Goal: Task Accomplishment & Management: Complete application form

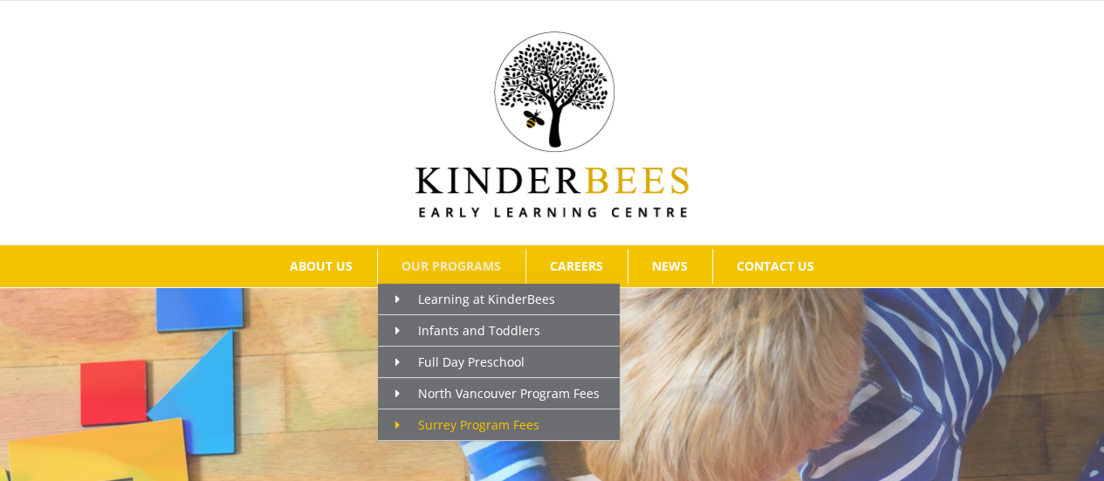
click at [454, 410] on link "Surrey Program Fees" at bounding box center [499, 424] width 242 height 31
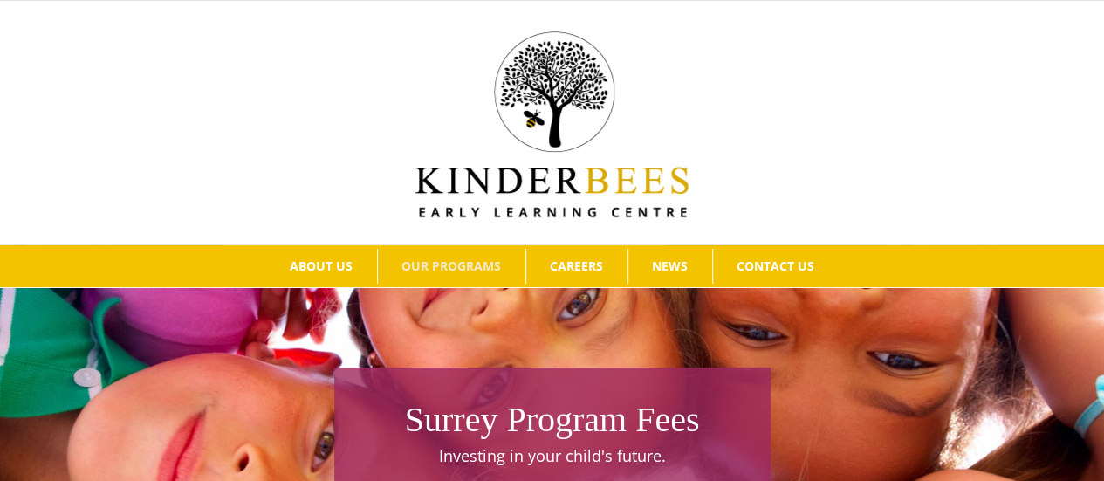
drag, startPoint x: 1108, startPoint y: 31, endPoint x: 1064, endPoint y: -4, distance: 55.9
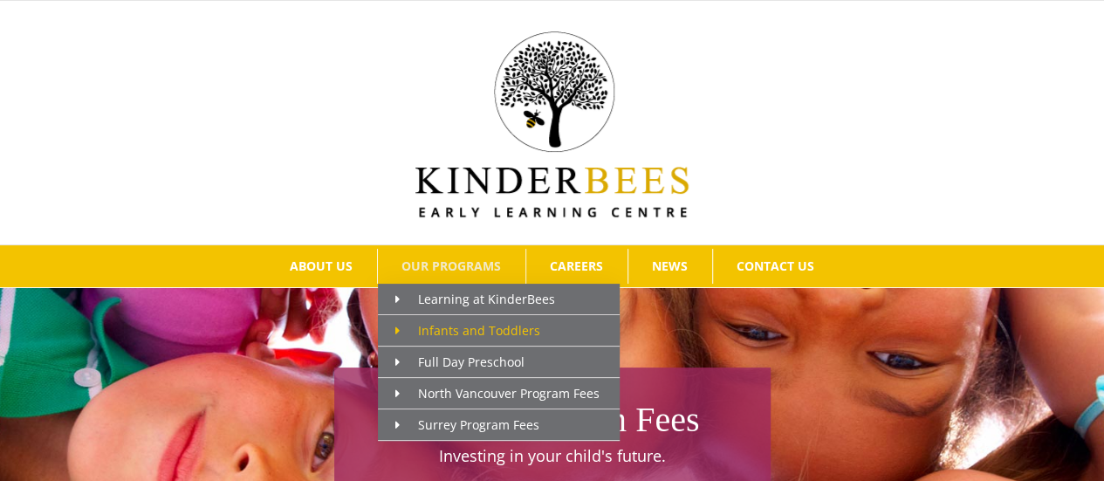
click at [437, 331] on span "Infants and Toddlers" at bounding box center [467, 330] width 145 height 17
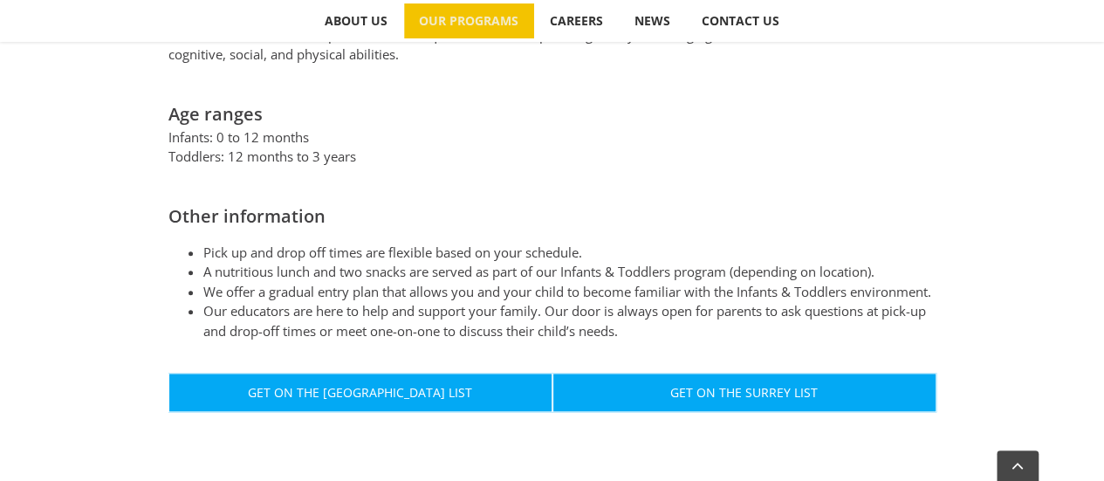
scroll to position [905, 0]
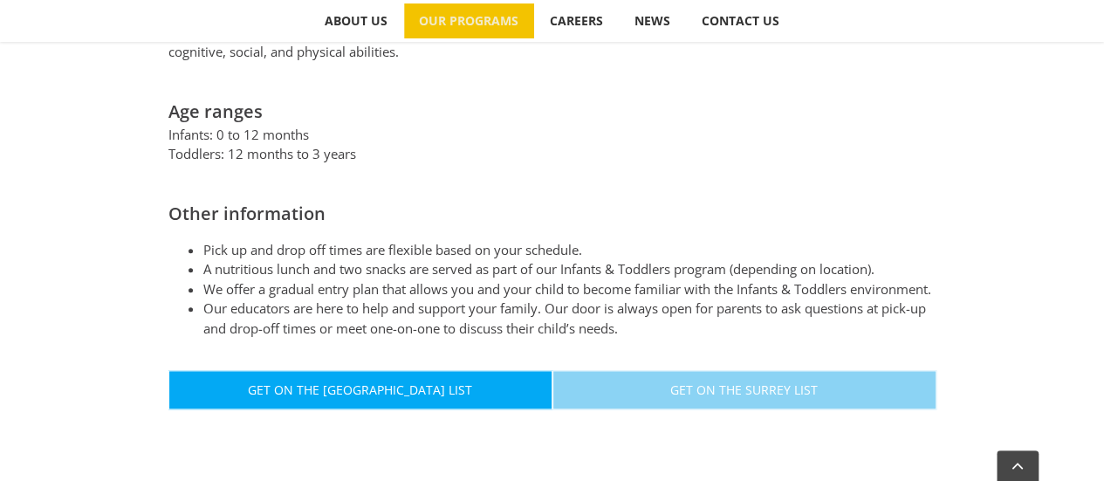
click at [753, 382] on span "Get On The Surrey List" at bounding box center [743, 389] width 147 height 15
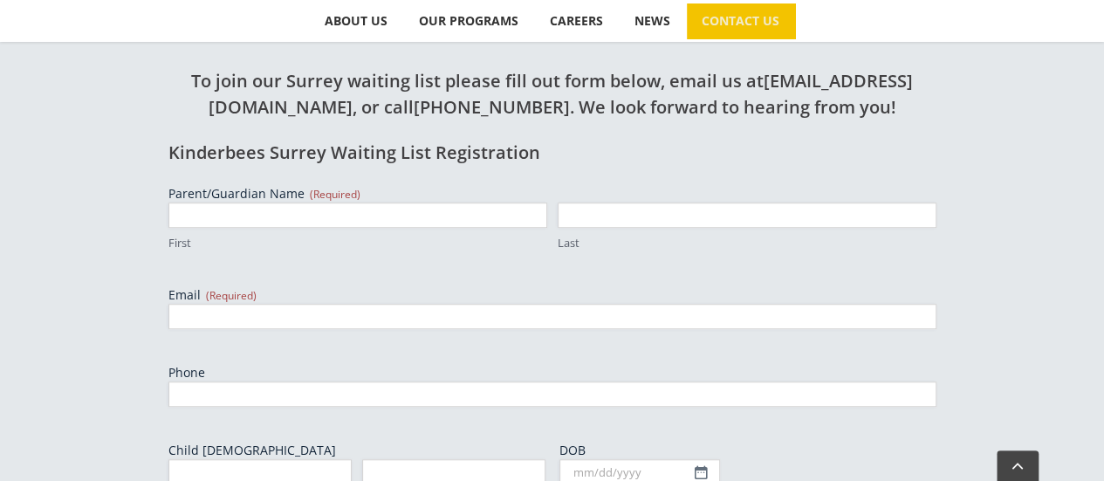
scroll to position [524, 0]
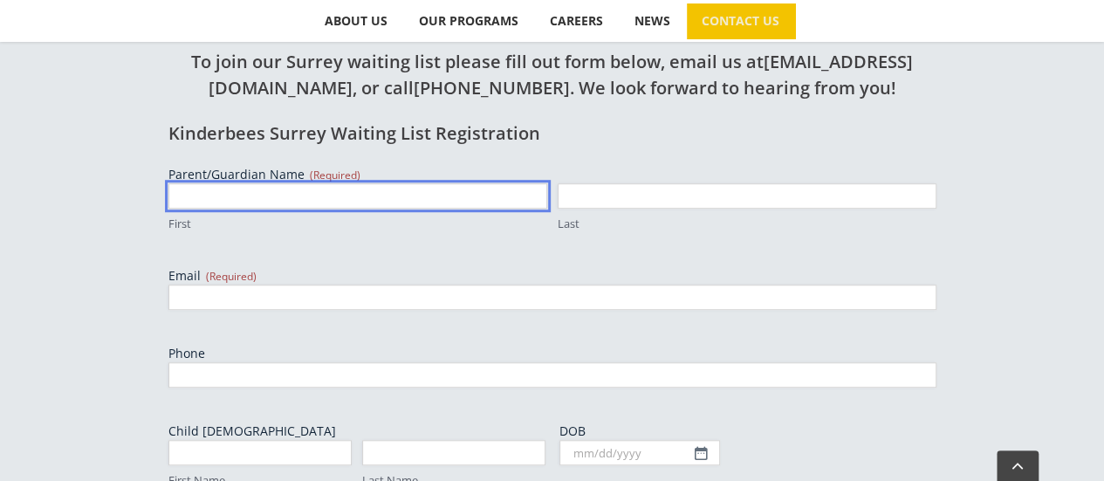
click at [216, 196] on input "First" at bounding box center [357, 195] width 379 height 25
type input "Chetanya"
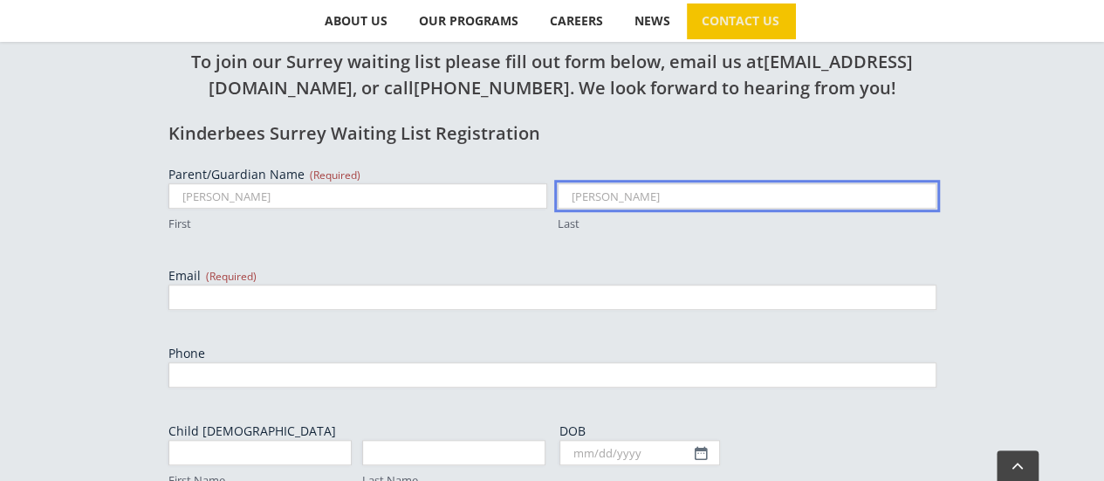
type input "Bhati"
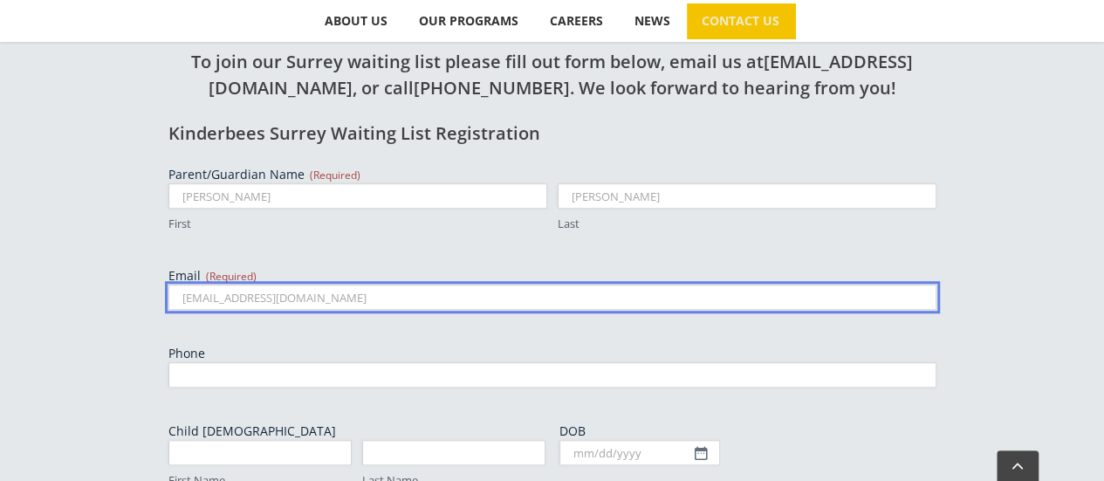
type input "bhatichetanya@gmail.com"
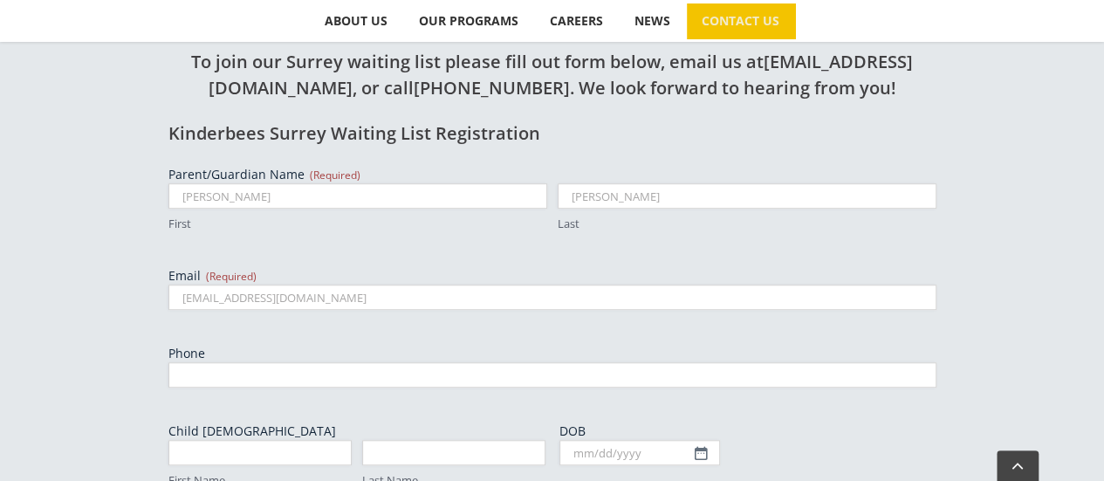
click at [105, 280] on div "To join our Surrey waiting list please fill out form below, email us at kinderb…" at bounding box center [552, 480] width 960 height 941
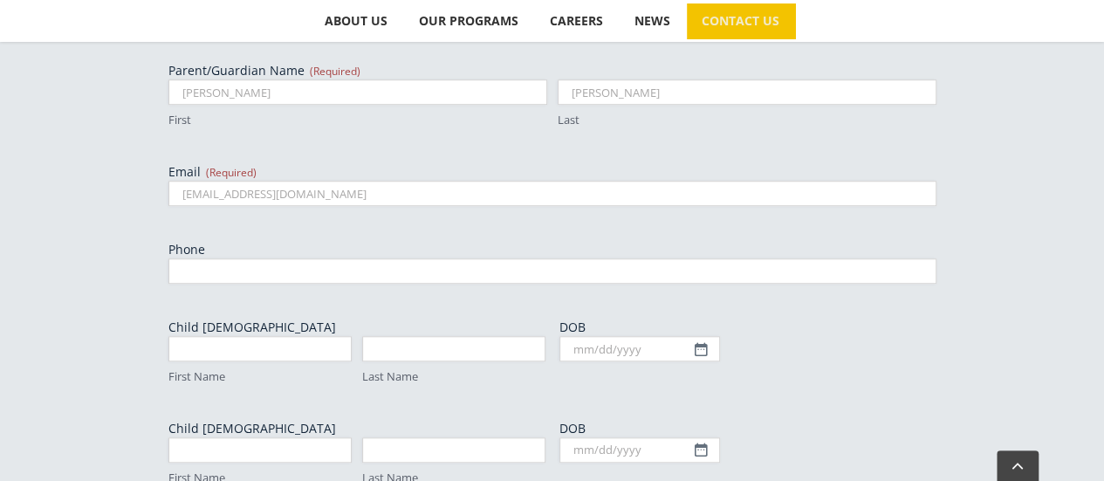
scroll to position [629, 0]
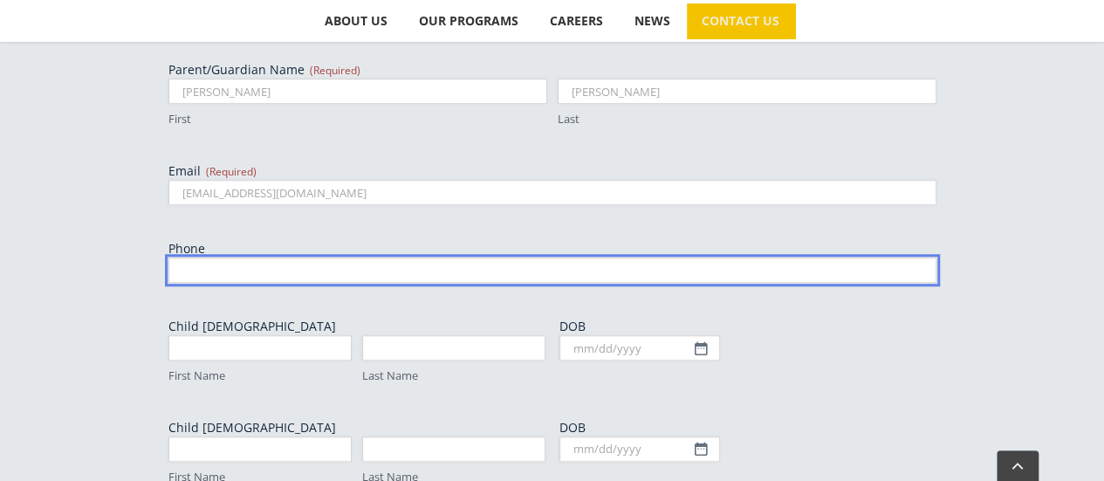
click at [189, 265] on input "Phone" at bounding box center [552, 269] width 768 height 25
click at [209, 271] on input "2368692549" at bounding box center [552, 269] width 768 height 25
click at [215, 267] on input "(236)869 2549" at bounding box center [552, 269] width 768 height 25
type input "(236)869 2549"
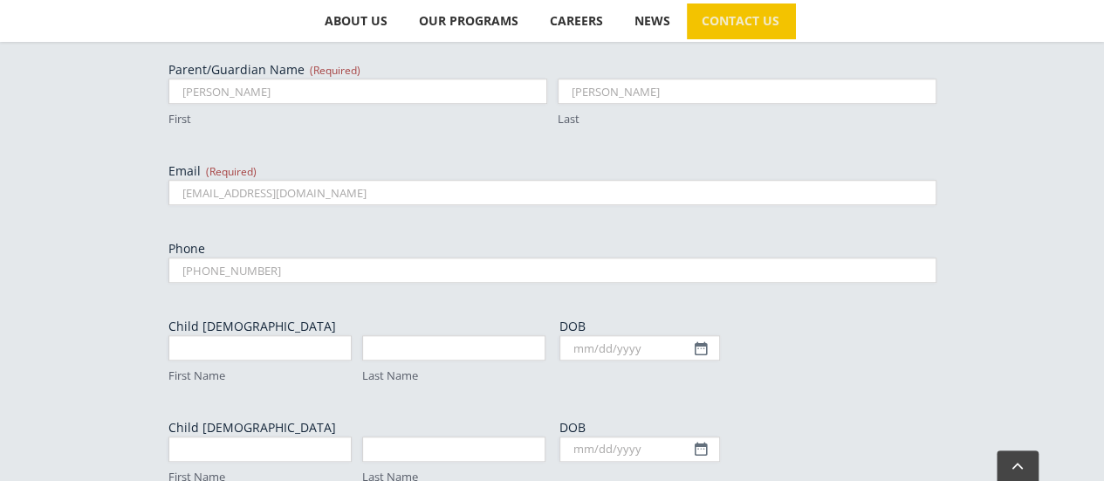
click at [252, 311] on div "Parent/Guardian Name (Required) Chetanya First Bhati Last Email (Required) bhat…" at bounding box center [552, 400] width 768 height 679
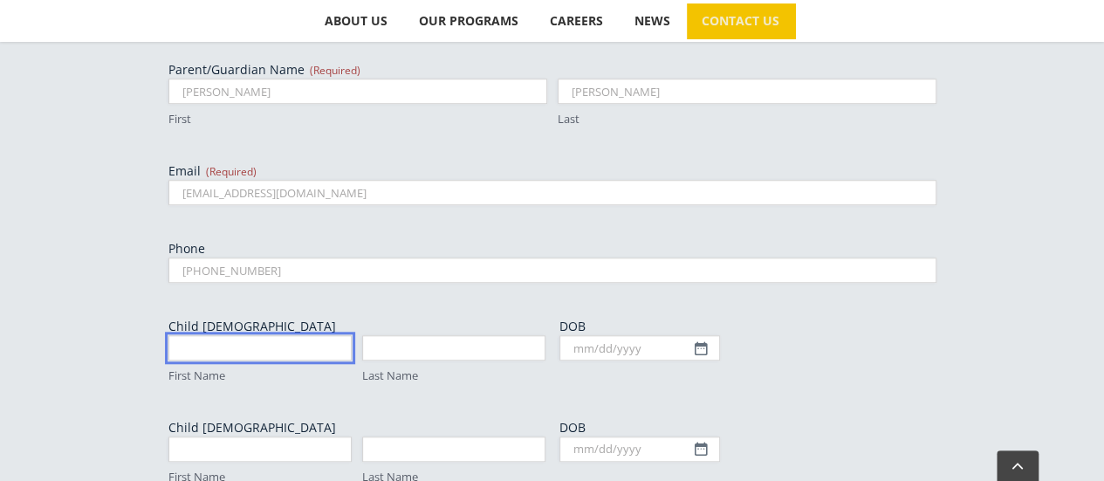
click at [256, 348] on input "First Name" at bounding box center [259, 347] width 183 height 25
type input "Naomika"
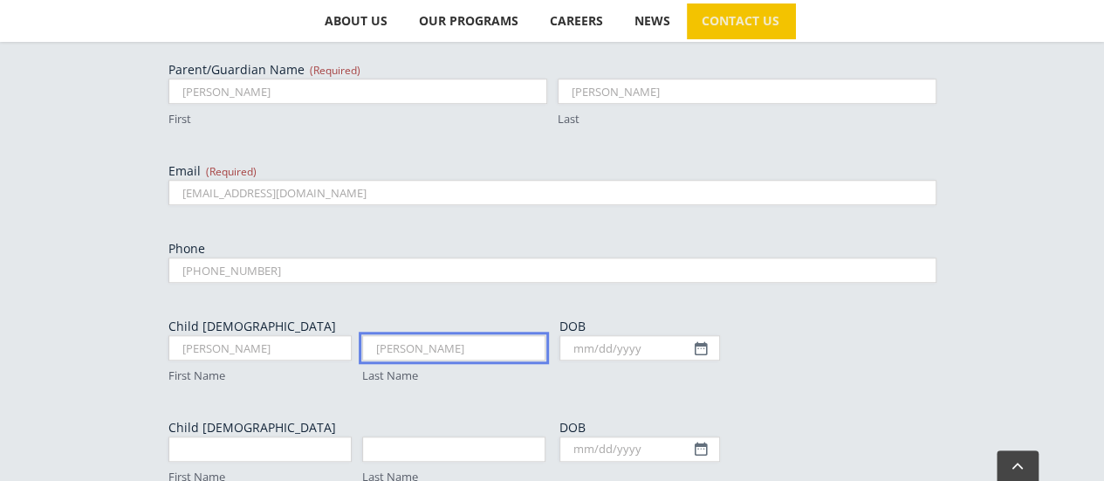
type input "Bhati"
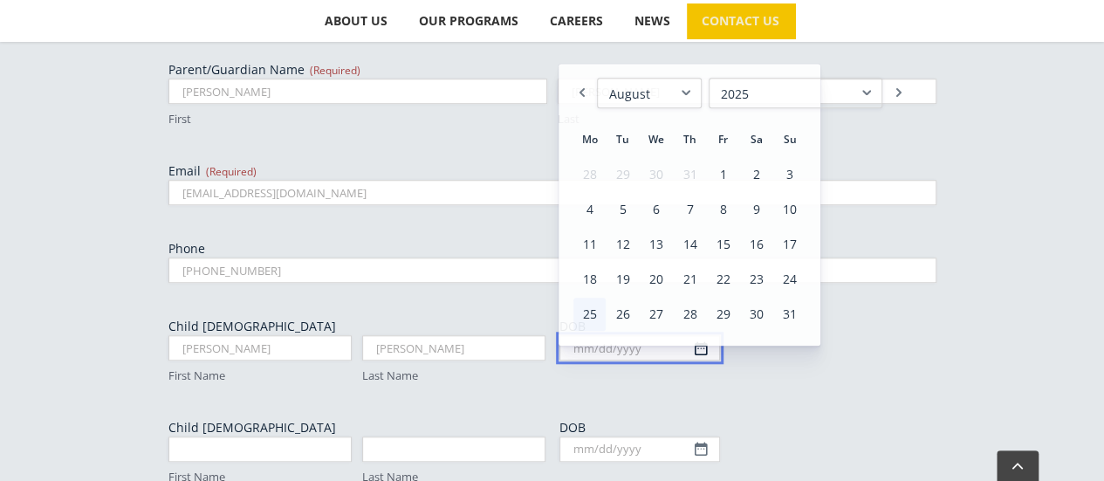
click at [679, 349] on input "DOB" at bounding box center [639, 347] width 161 height 25
click at [732, 97] on select "1925 1926 1927 1928 1929 1930 1931 1932 1933 1934 1935 1936 1937 1938 1939 1940…" at bounding box center [795, 93] width 174 height 31
click at [618, 91] on select "January February March April May June July August September October November De…" at bounding box center [649, 93] width 105 height 31
click at [658, 283] on link "20" at bounding box center [655, 279] width 31 height 33
type input "09/20/2023"
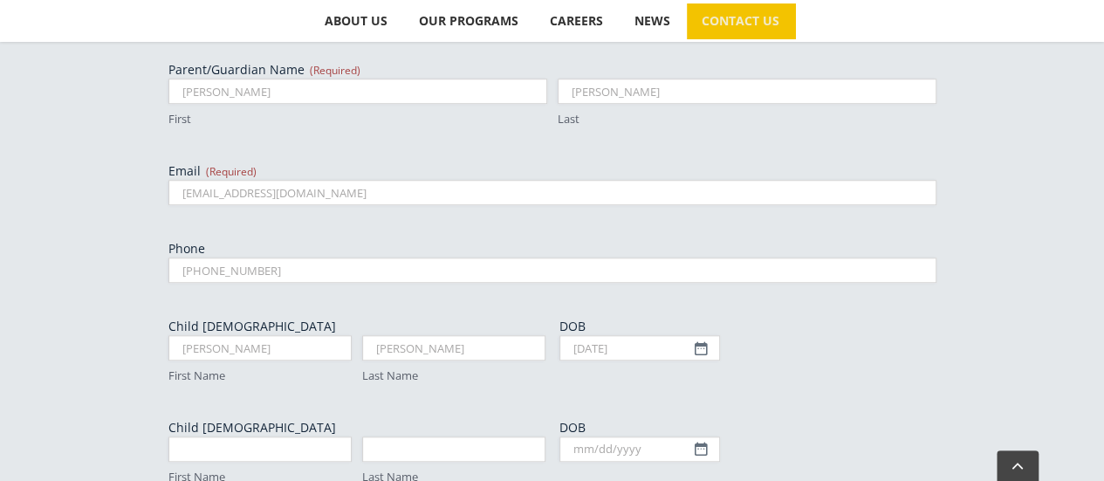
click at [798, 397] on div "Parent/Guardian Name (Required) Chetanya First Bhati Last Email (Required) bhat…" at bounding box center [552, 400] width 768 height 679
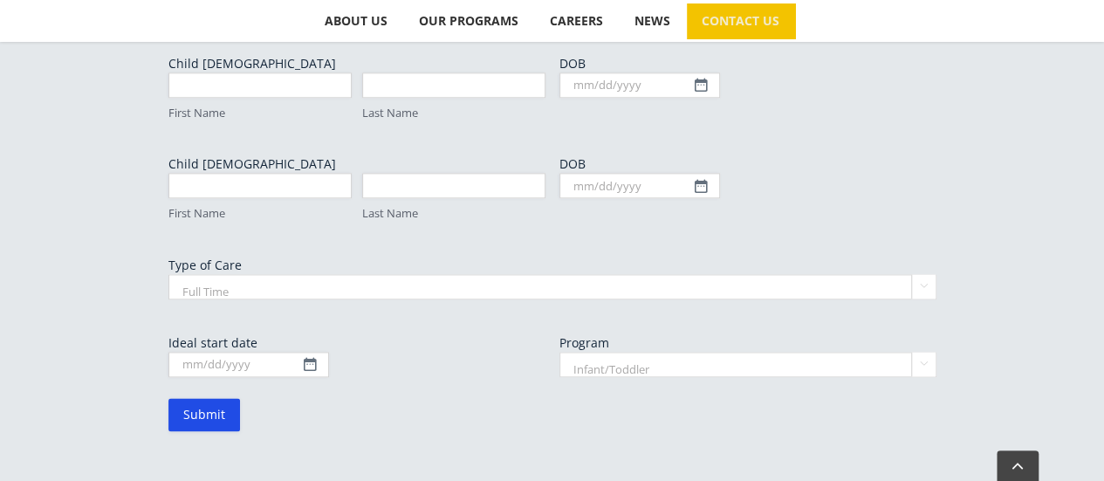
scroll to position [1013, 0]
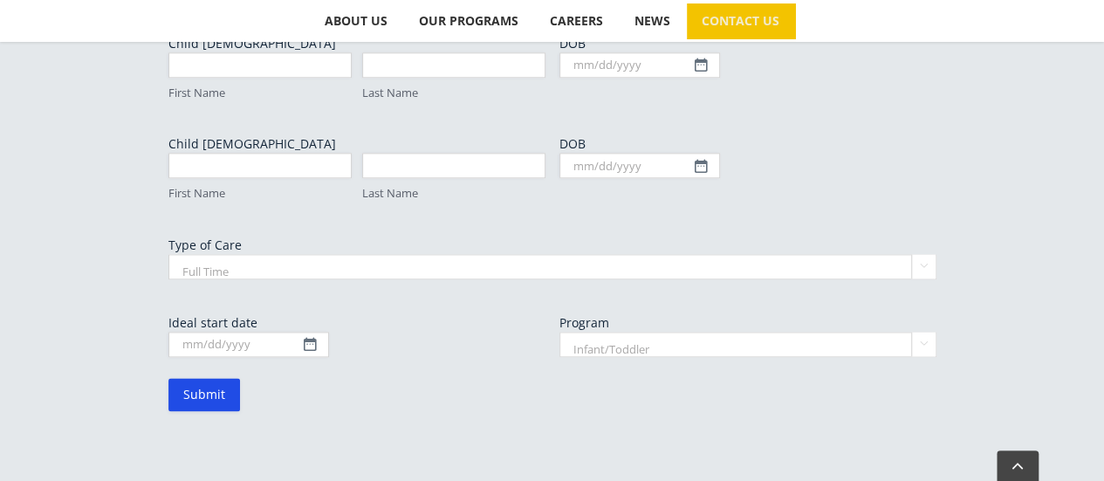
click at [314, 270] on select "Full Time Part Time" at bounding box center [552, 266] width 768 height 25
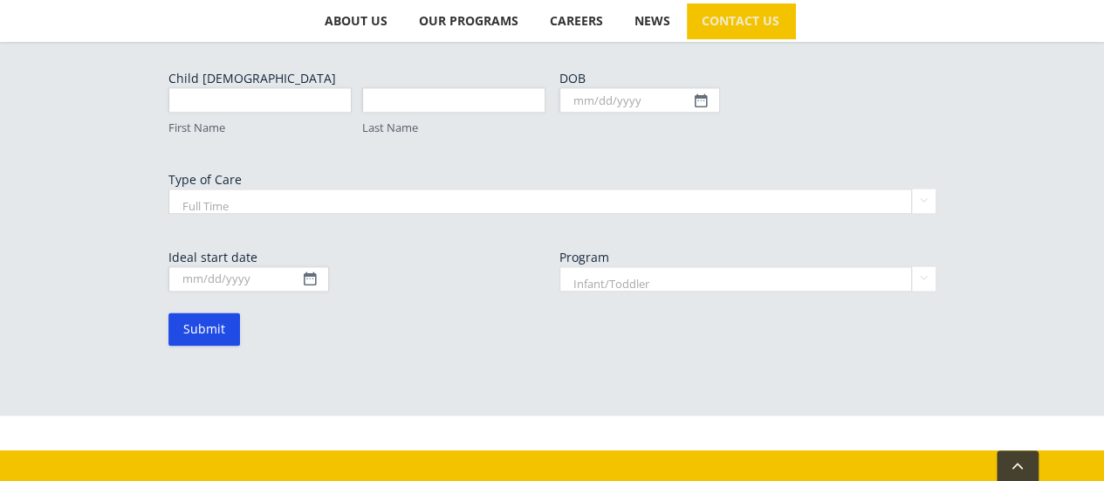
scroll to position [1083, 0]
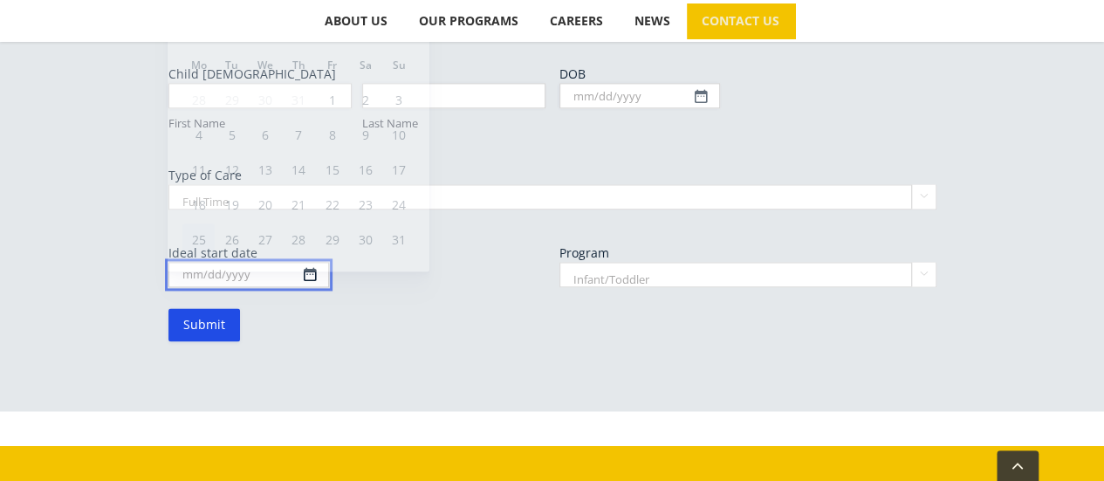
click at [301, 274] on input "Ideal start date" at bounding box center [248, 274] width 161 height 25
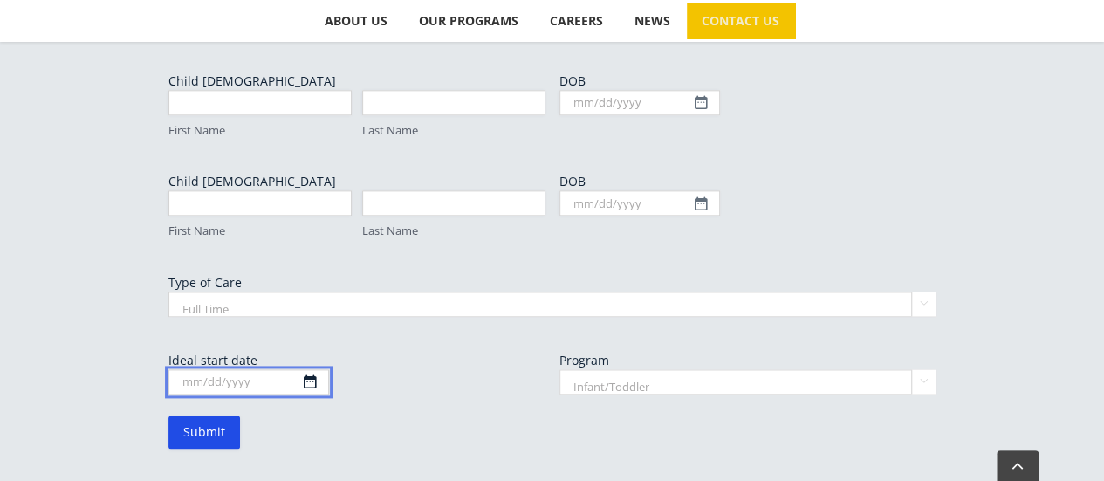
scroll to position [973, 0]
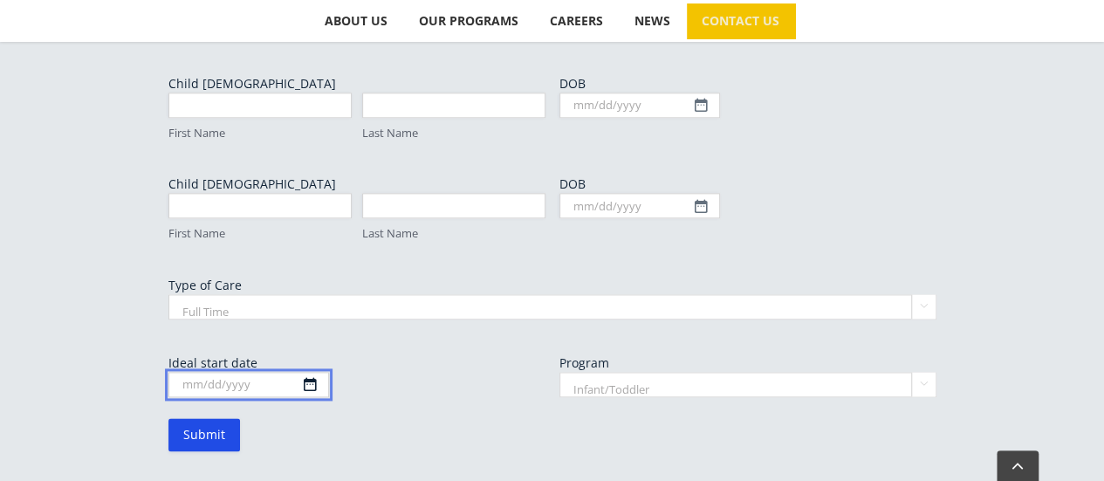
click at [303, 381] on input "Ideal start date" at bounding box center [248, 384] width 161 height 25
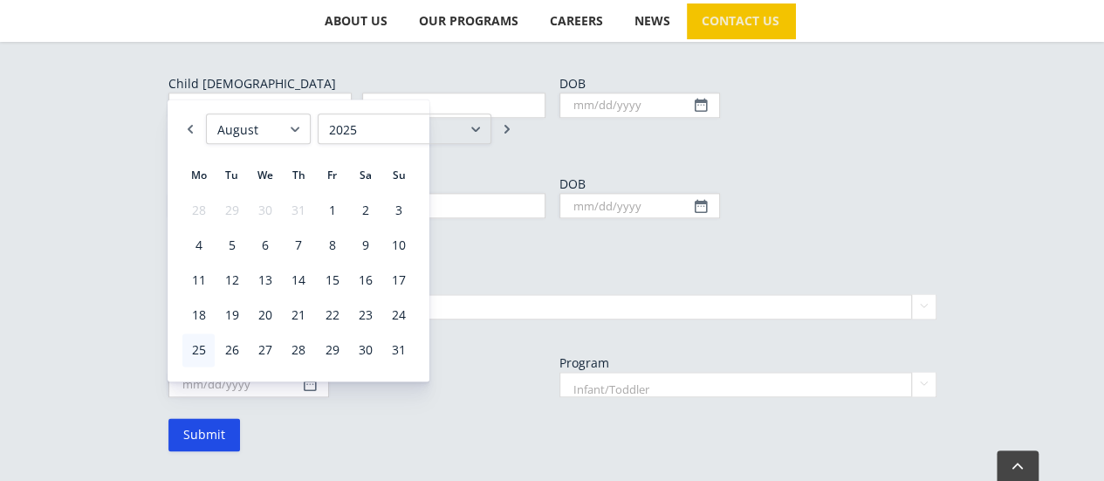
click at [295, 135] on select "January February March April May June July August September October November De…" at bounding box center [258, 128] width 105 height 31
click at [261, 205] on link "1" at bounding box center [264, 210] width 31 height 33
type input "10/01/2025"
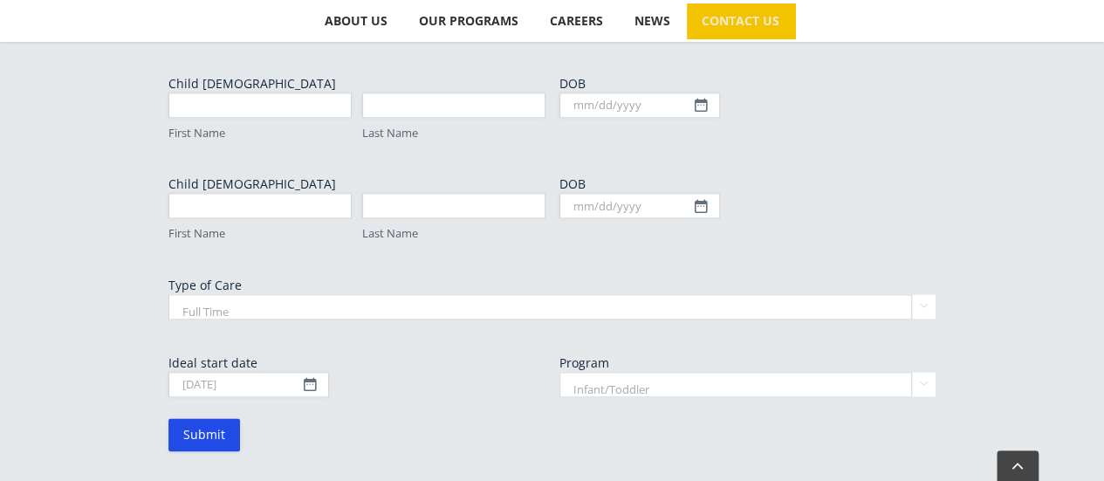
click at [398, 365] on label "Ideal start date" at bounding box center [356, 362] width 377 height 17
click at [329, 372] on input "10/01/2025" at bounding box center [248, 384] width 161 height 25
click at [515, 427] on form "Parent/Guardian Name (Required) Chetanya First Bhati Last Email (Required) bhat…" at bounding box center [552, 83] width 768 height 733
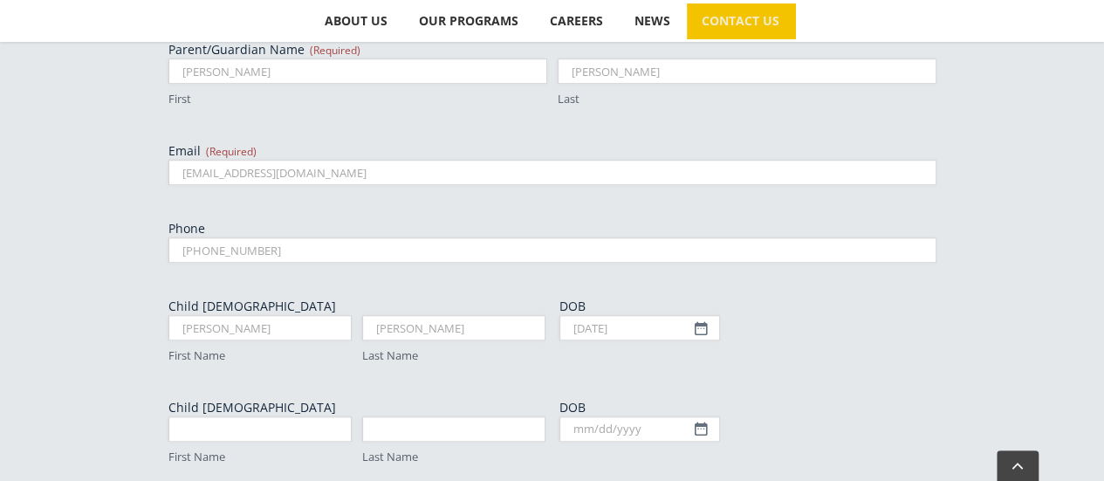
scroll to position [694, 0]
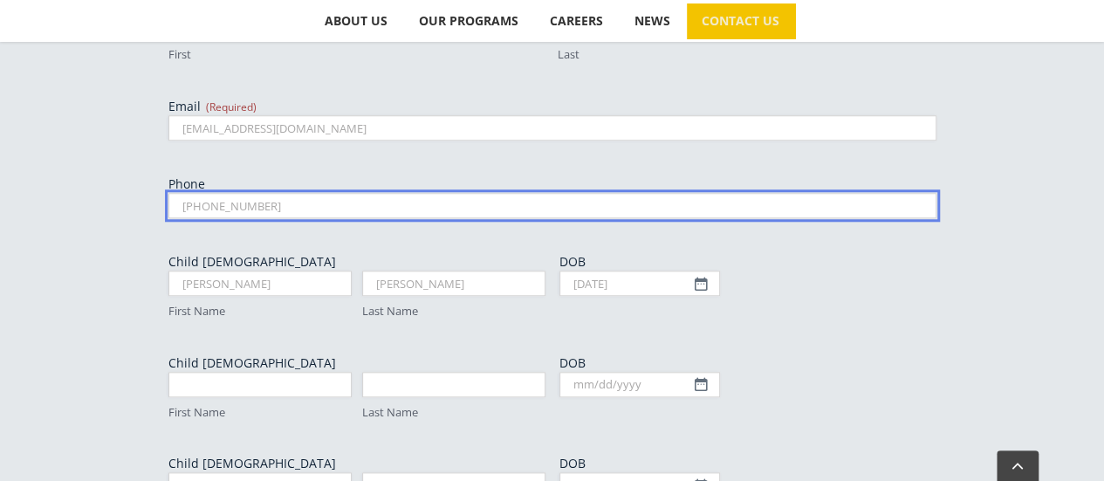
click at [208, 208] on input "(236)869 2549" at bounding box center [552, 205] width 768 height 25
type input "(236) 869 2549"
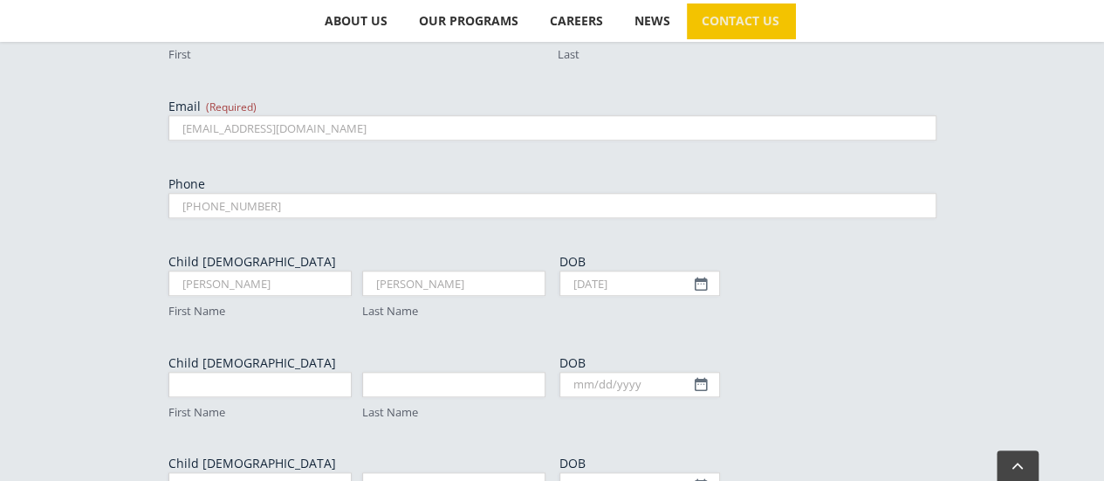
click at [135, 221] on div "To join our Surrey waiting list please fill out form below, email us at kinderb…" at bounding box center [552, 310] width 960 height 941
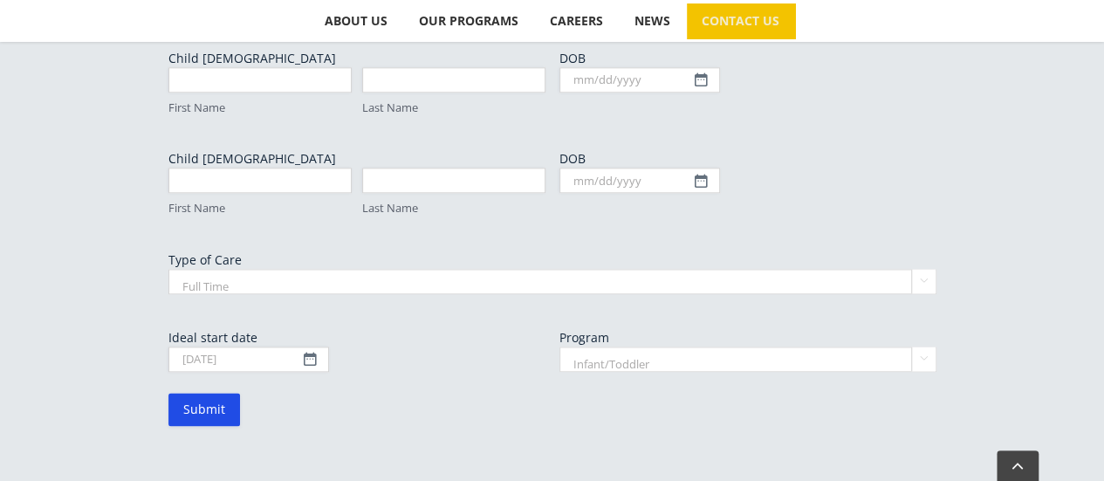
scroll to position [1182, 0]
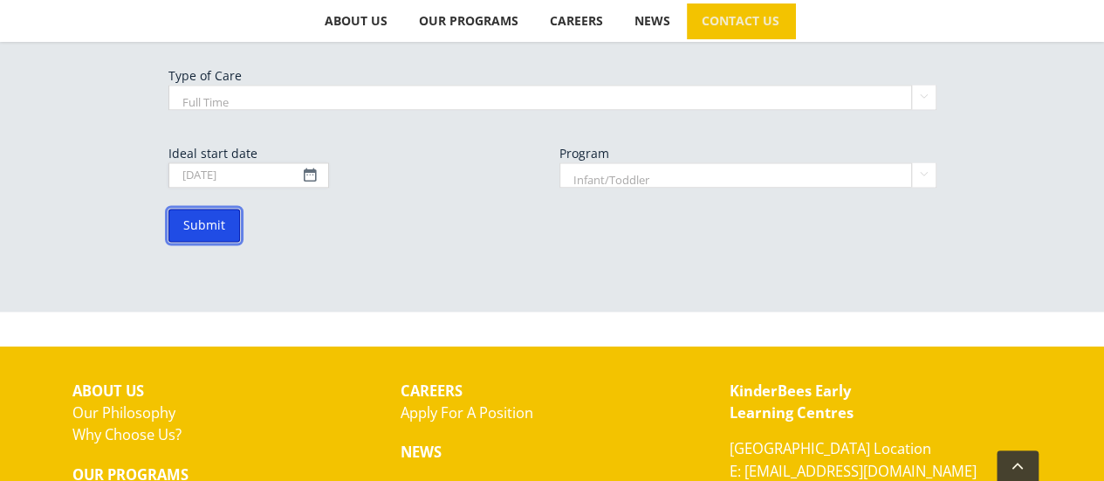
click at [190, 223] on input "Submit" at bounding box center [204, 224] width 72 height 33
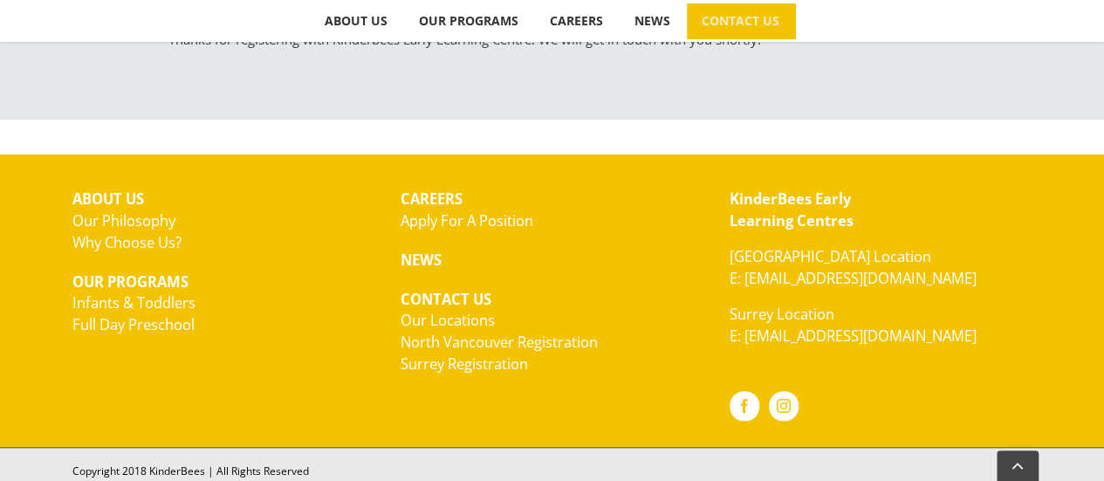
scroll to position [665, 0]
